Goal: Task Accomplishment & Management: Manage account settings

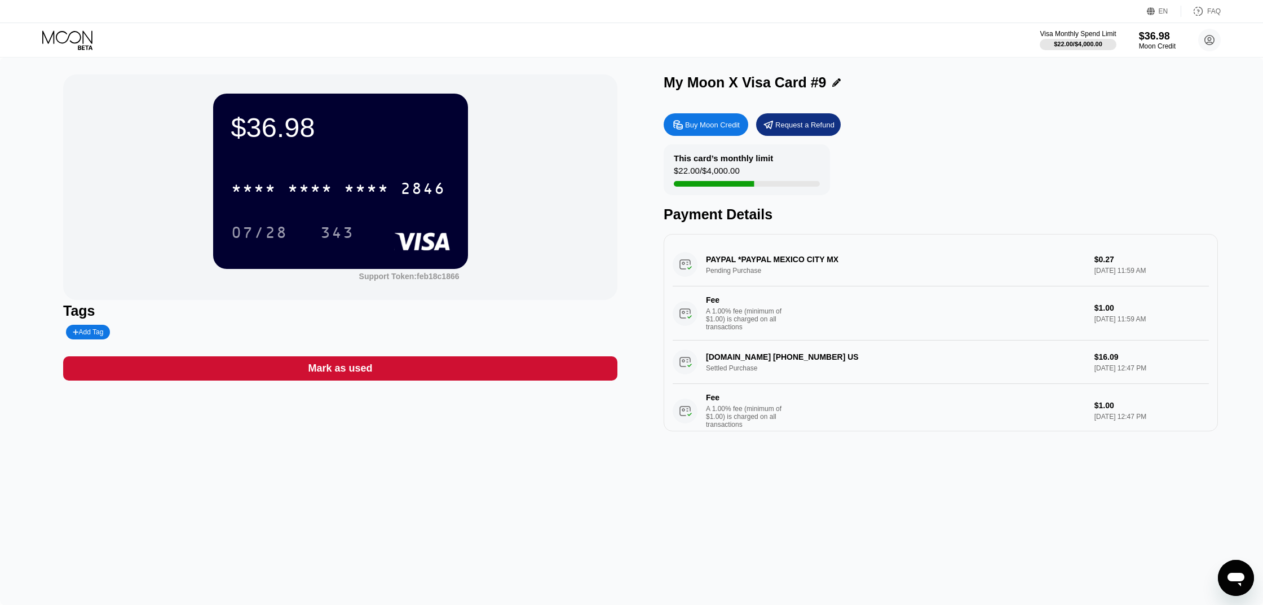
scroll to position [5, 0]
click at [1156, 39] on div "$36.98" at bounding box center [1157, 36] width 38 height 12
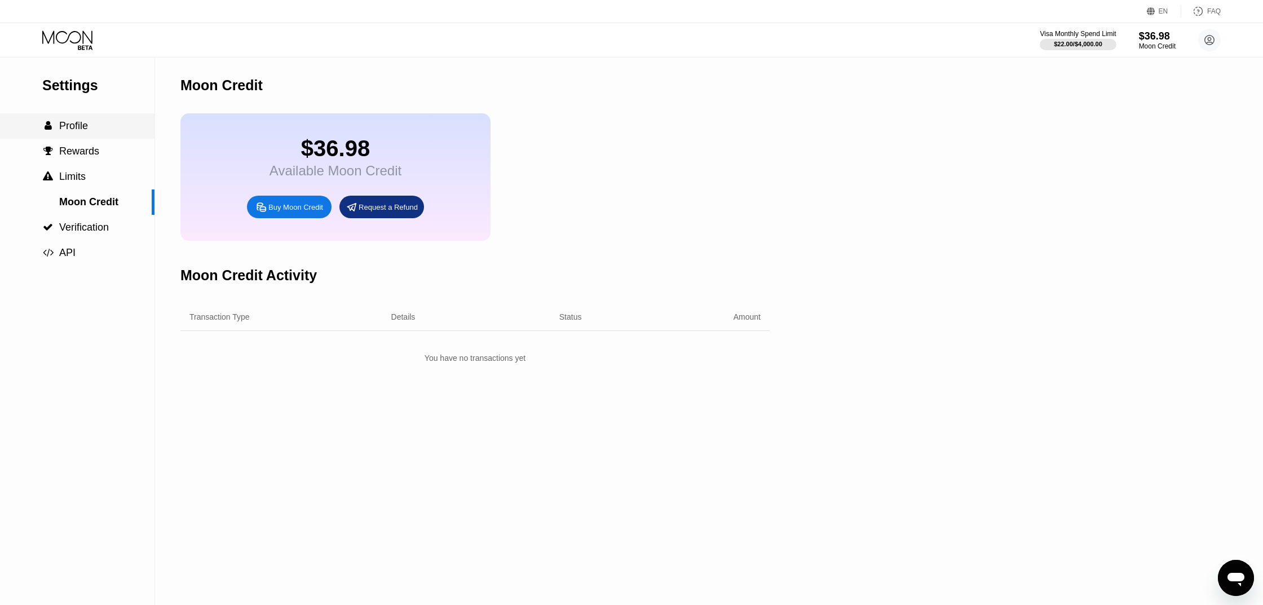
click at [81, 125] on span "Profile" at bounding box center [73, 125] width 29 height 11
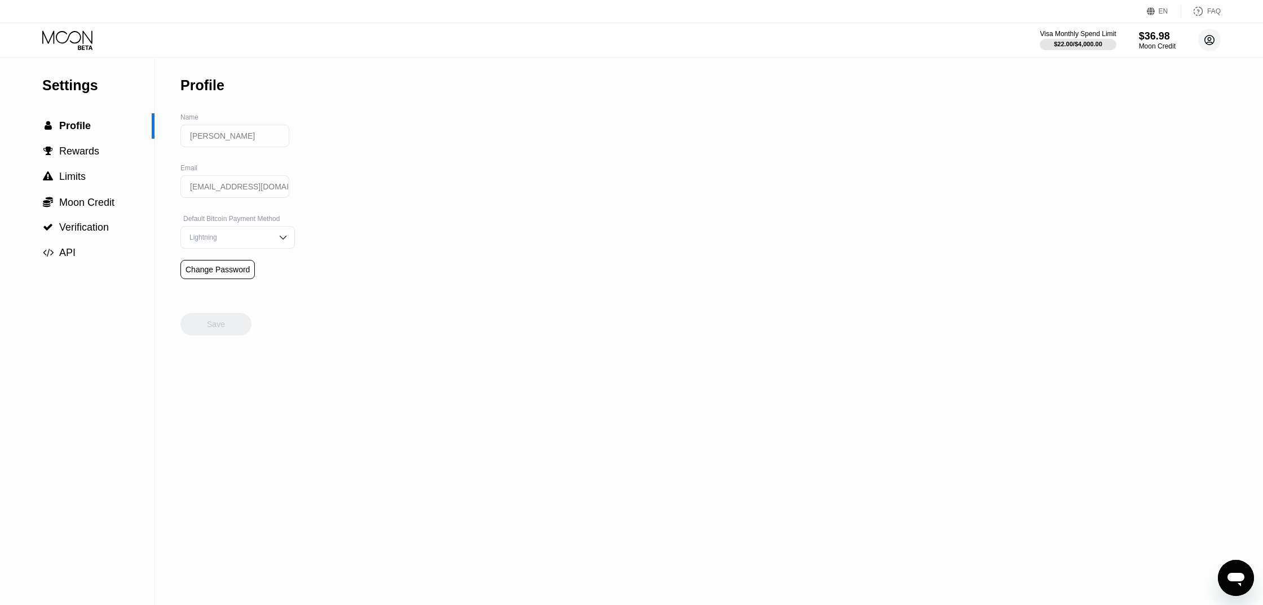
click at [1207, 38] on circle at bounding box center [1209, 40] width 23 height 23
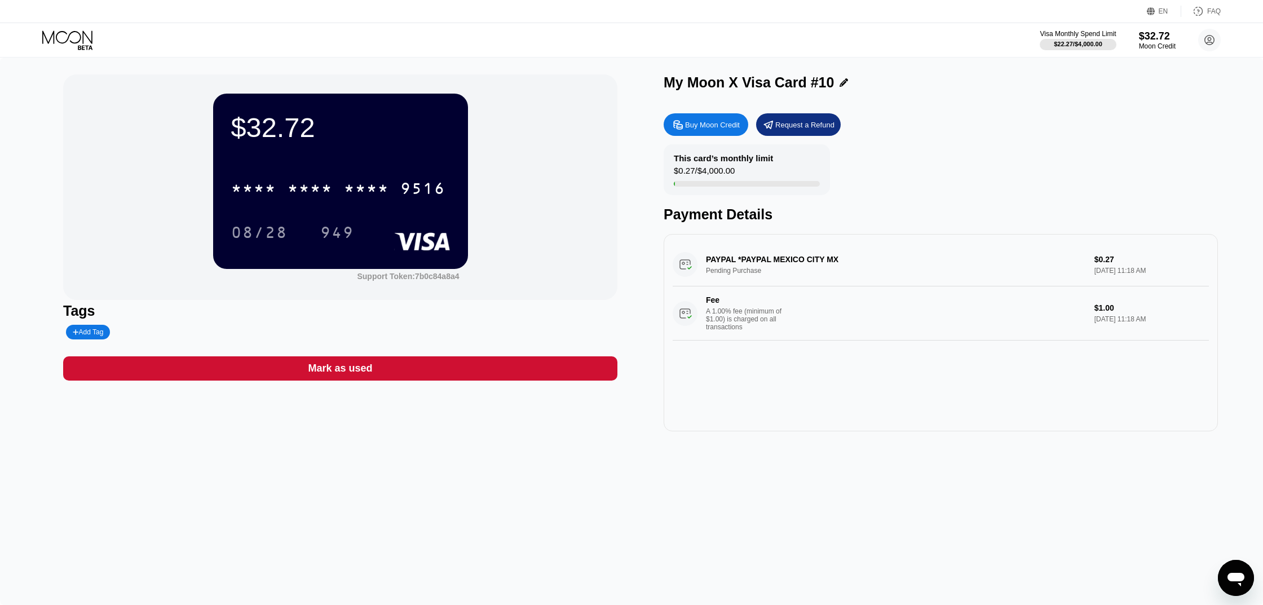
click at [899, 271] on div "PAYPAL *PAYPAL MEXICO CITY MX Pending Purchase $0.27 Sep 21, 2025 11:18 AM Fee …" at bounding box center [941, 292] width 536 height 98
click at [731, 262] on div "PAYPAL *PAYPAL MEXICO CITY MX Pending Purchase $0.27 Sep 21, 2025 11:18 AM Fee …" at bounding box center [941, 292] width 536 height 98
